Goal: Transaction & Acquisition: Download file/media

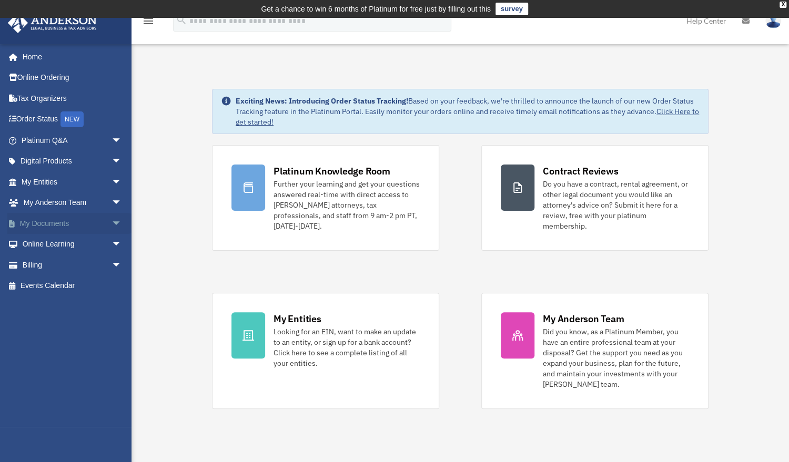
click at [112, 223] on span "arrow_drop_down" at bounding box center [122, 224] width 21 height 22
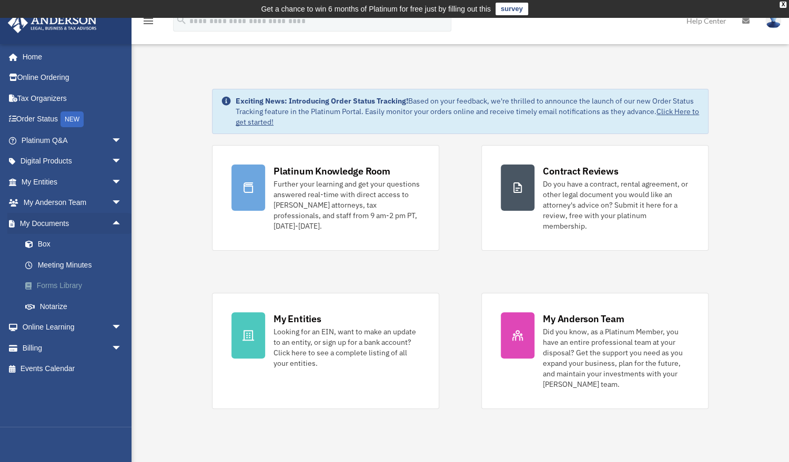
click at [60, 285] on link "Forms Library" at bounding box center [76, 286] width 123 height 21
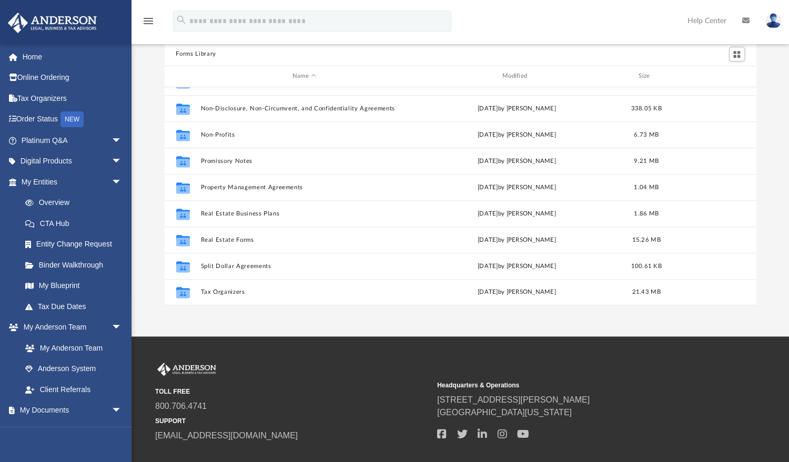
scroll to position [84, 0]
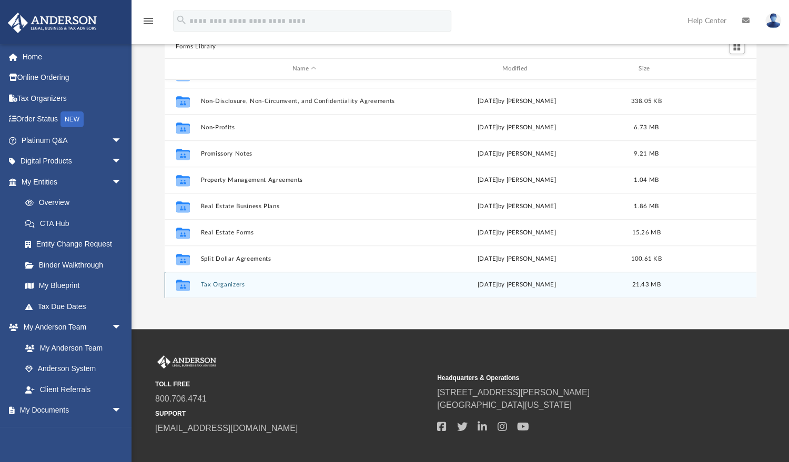
click at [229, 283] on button "Tax Organizers" at bounding box center [304, 284] width 208 height 7
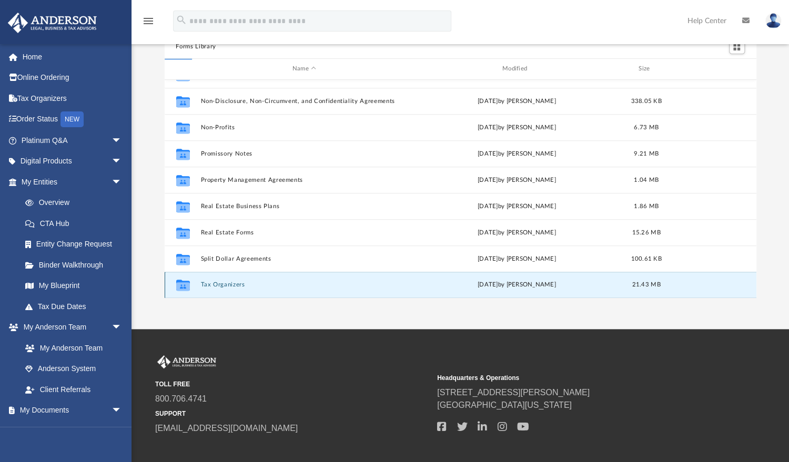
scroll to position [0, 0]
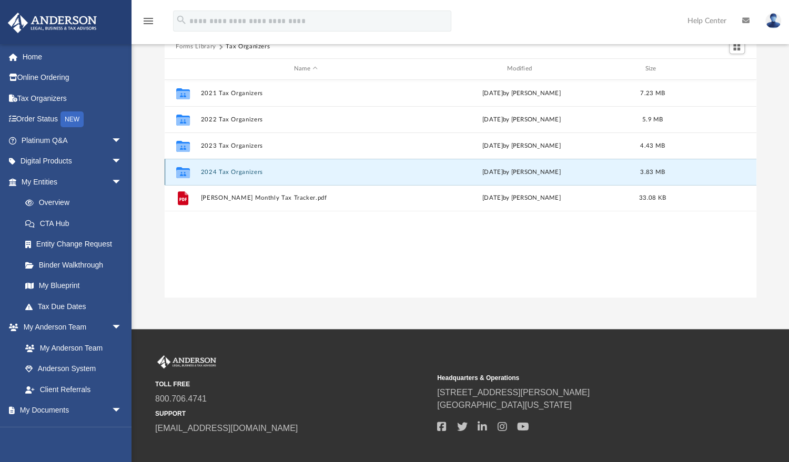
click at [224, 171] on button "2024 Tax Organizers" at bounding box center [305, 171] width 211 height 7
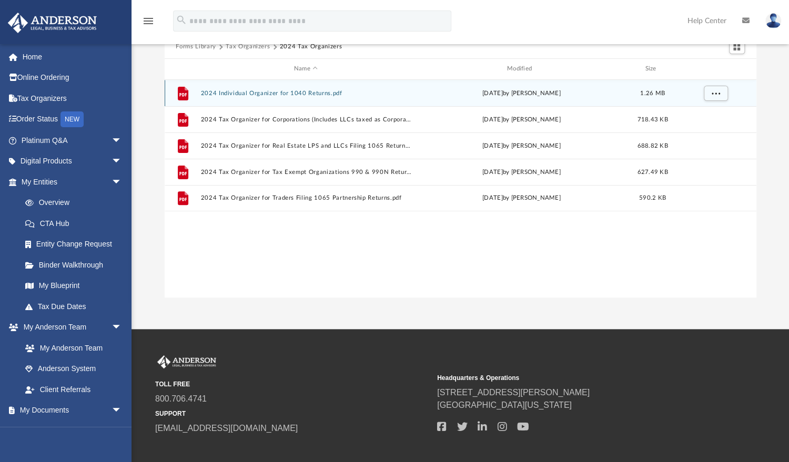
click at [272, 93] on button "2024 Individual Organizer for 1040 Returns.pdf" at bounding box center [305, 92] width 211 height 7
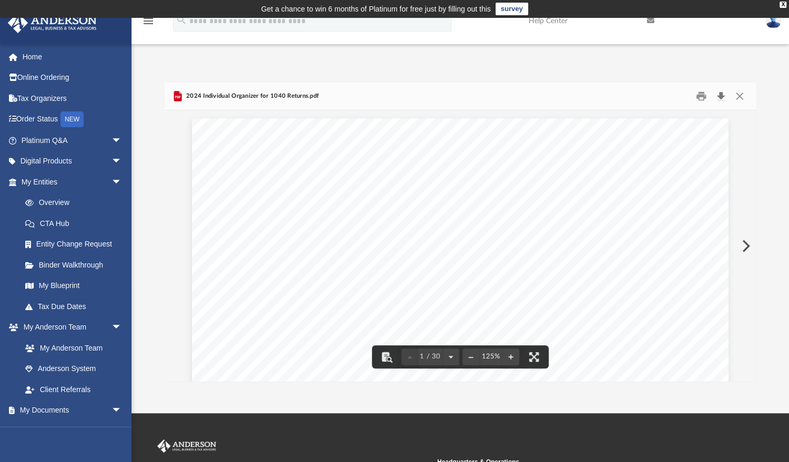
click at [721, 95] on button "Download" at bounding box center [721, 96] width 19 height 16
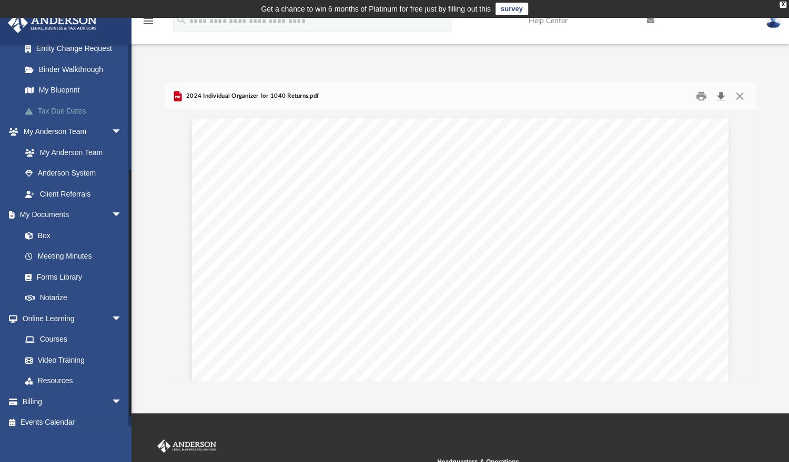
scroll to position [204, 0]
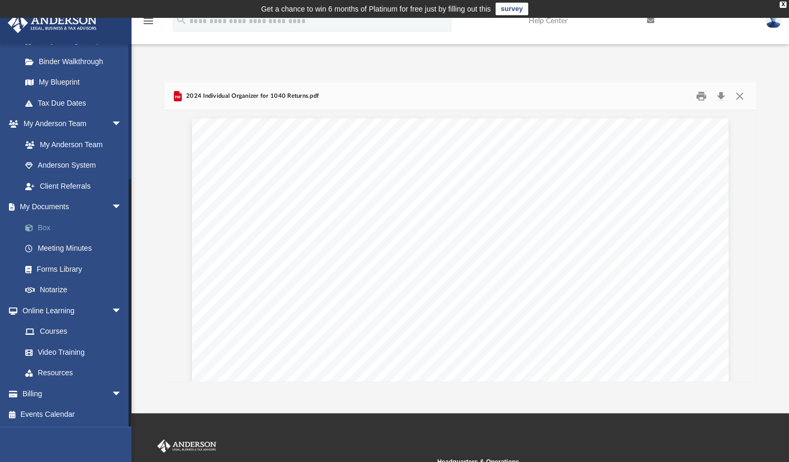
click at [45, 226] on link "Box" at bounding box center [76, 227] width 123 height 21
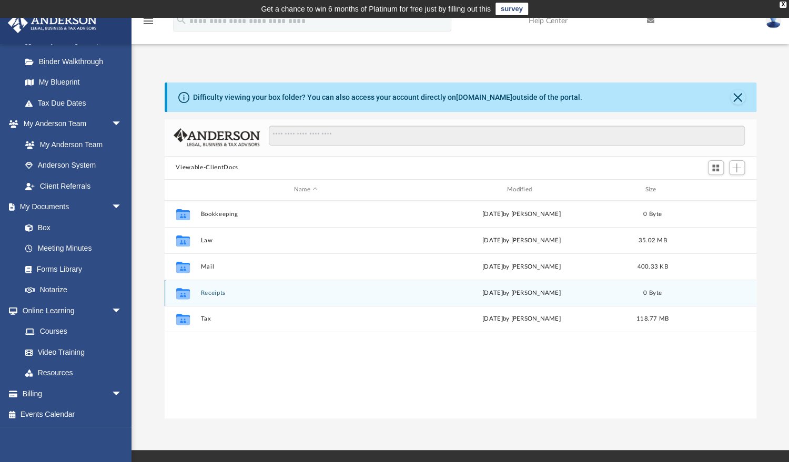
scroll to position [233, 585]
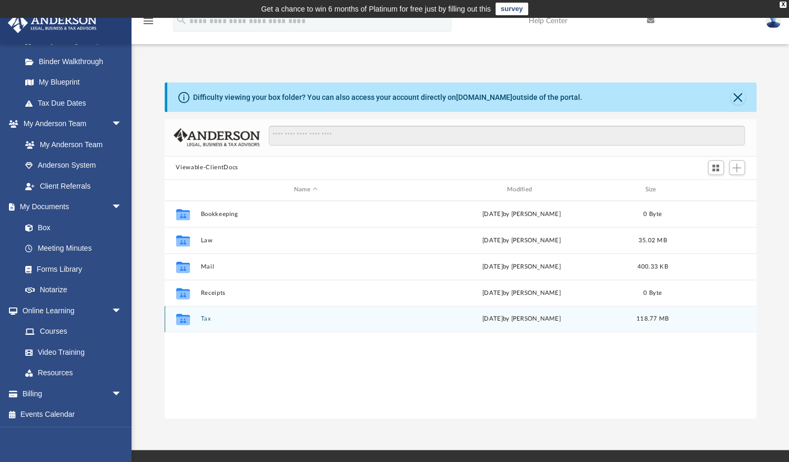
click at [203, 320] on button "Tax" at bounding box center [305, 319] width 211 height 7
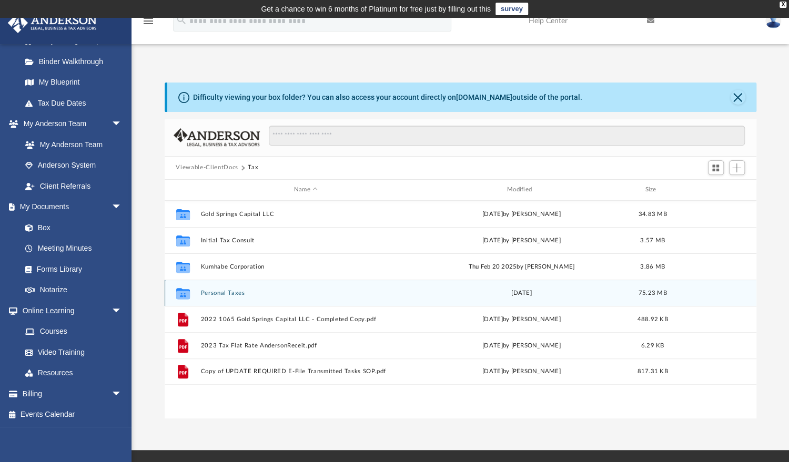
click at [226, 293] on button "Personal Taxes" at bounding box center [305, 292] width 211 height 7
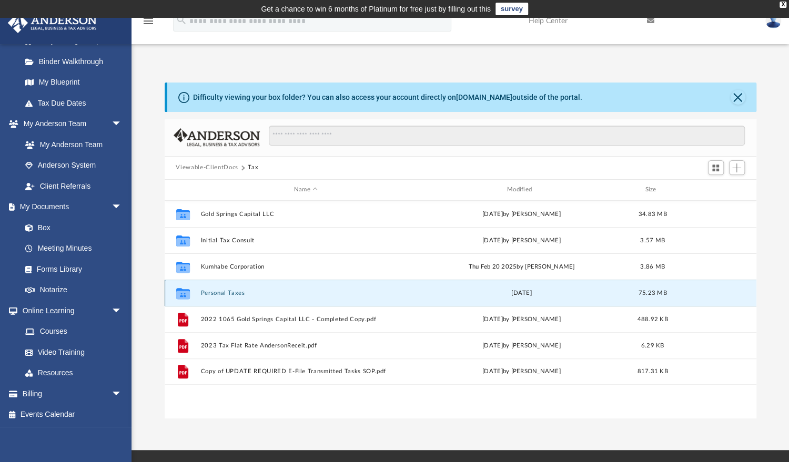
click at [226, 293] on button "Personal Taxes" at bounding box center [305, 292] width 211 height 7
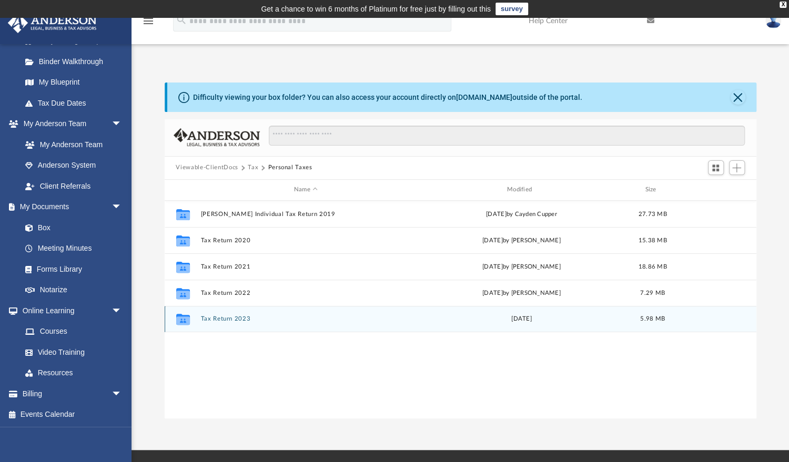
click at [239, 319] on button "Tax Return 2023" at bounding box center [305, 319] width 211 height 7
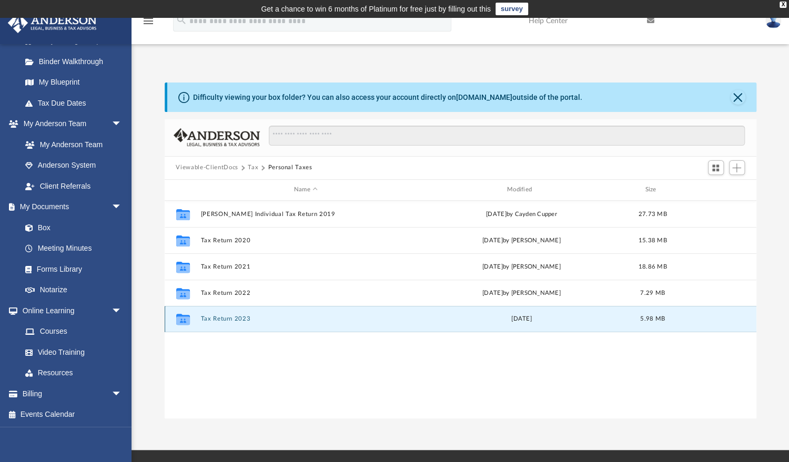
click at [239, 319] on button "Tax Return 2023" at bounding box center [305, 319] width 211 height 7
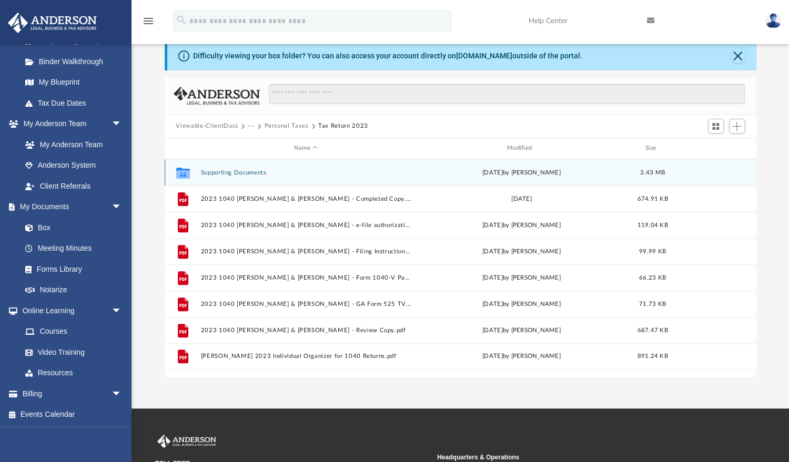
scroll to position [42, 0]
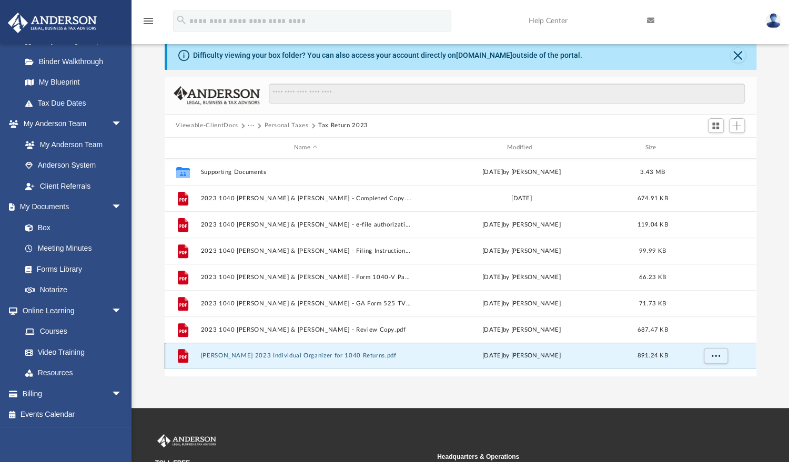
click at [337, 355] on button "[PERSON_NAME] 2023 Individual Organizer for 1040 Returns.pdf" at bounding box center [305, 355] width 211 height 7
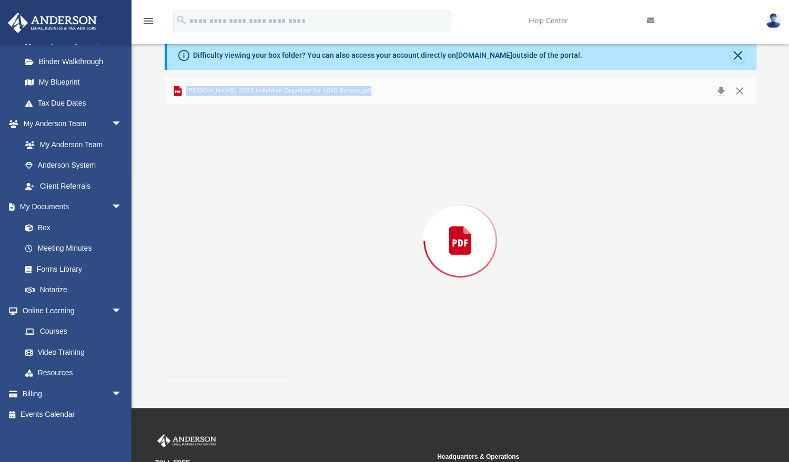
click at [337, 355] on div "Preview" at bounding box center [461, 240] width 592 height 271
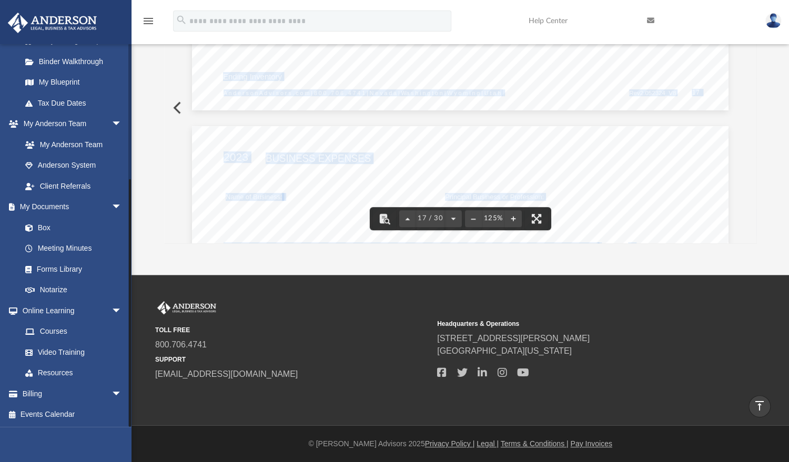
scroll to position [12162, 0]
